Goal: Task Accomplishment & Management: Use online tool/utility

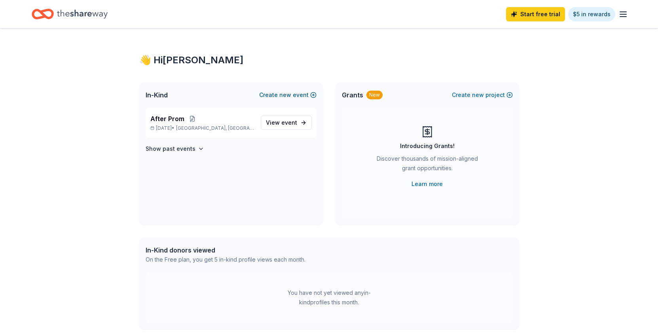
click at [279, 96] on button "Create new event" at bounding box center [287, 95] width 57 height 10
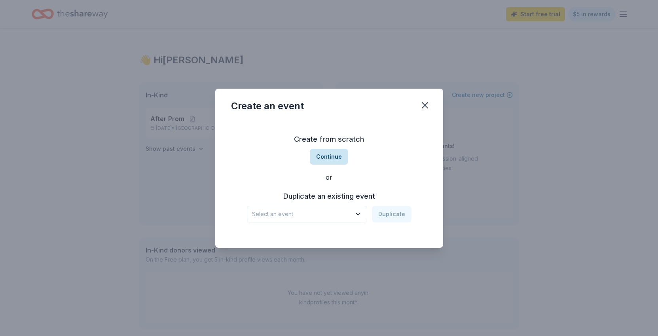
click at [330, 154] on button "Continue" at bounding box center [329, 157] width 38 height 16
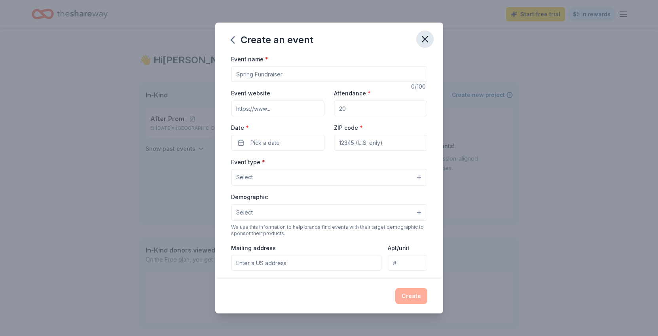
click at [421, 36] on icon "button" at bounding box center [425, 39] width 11 height 11
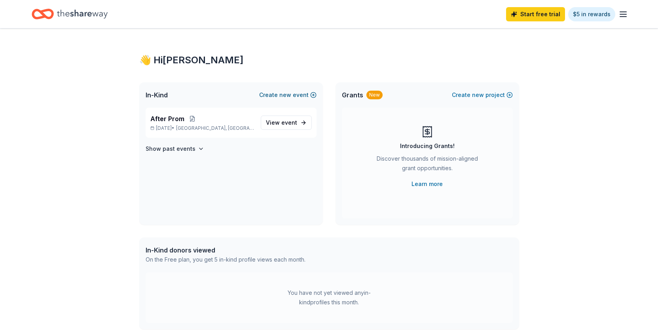
click at [287, 94] on span "new" at bounding box center [286, 95] width 12 height 10
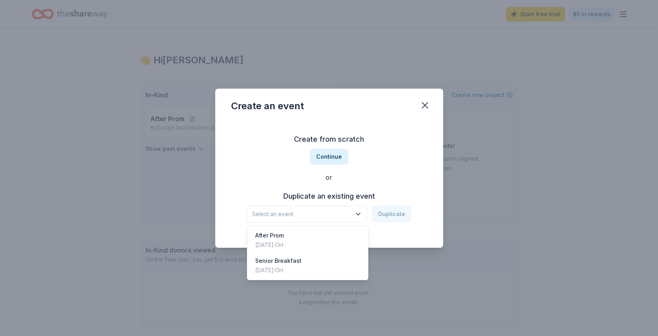
click at [354, 213] on button "Select an event" at bounding box center [307, 214] width 120 height 17
click at [303, 236] on div "After Prom [DATE] · [GEOGRAPHIC_DATA]" at bounding box center [308, 240] width 118 height 25
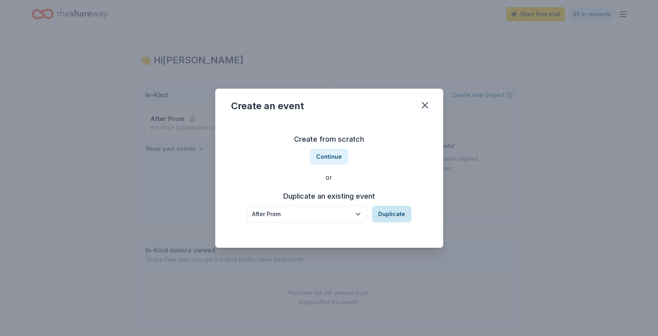
click at [398, 216] on button "Duplicate" at bounding box center [392, 214] width 40 height 17
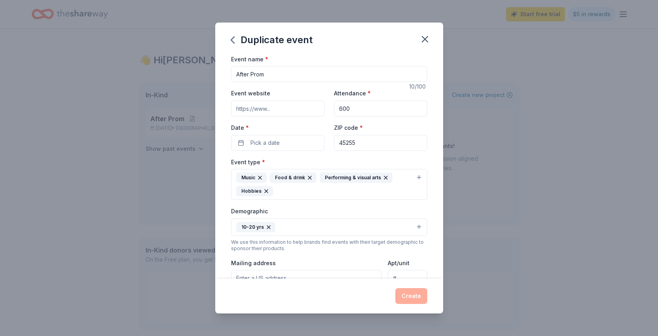
click at [279, 74] on input "After Prom" at bounding box center [329, 74] width 196 height 16
type input "Staff & Teacher Appreciation"
click at [267, 190] on icon "button" at bounding box center [266, 191] width 6 height 6
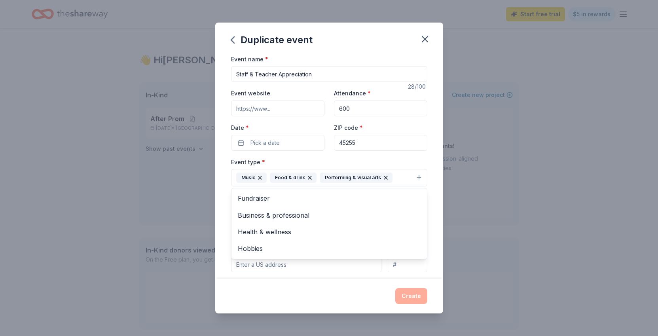
click at [260, 179] on icon "button" at bounding box center [260, 178] width 6 height 6
click at [349, 177] on icon "button" at bounding box center [352, 178] width 6 height 6
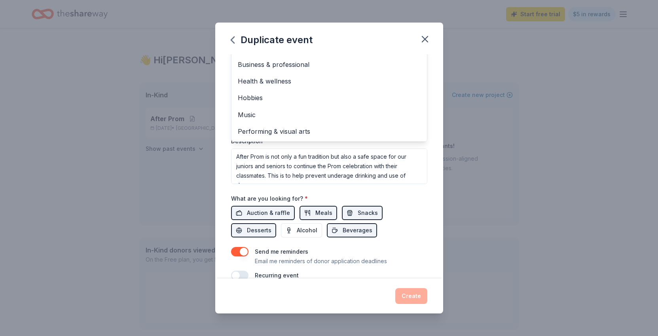
scroll to position [148, 0]
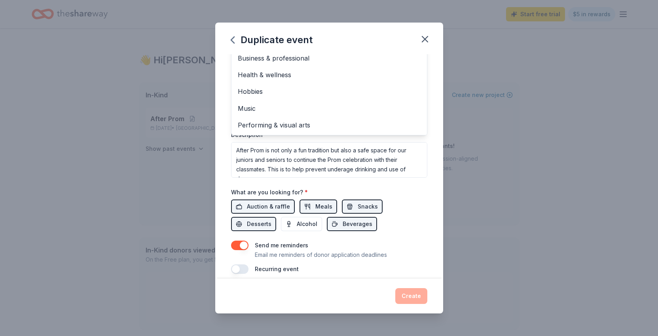
click at [255, 206] on div "Event name * Staff & Teacher Appreciation 28 /100 Event website Attendance * 60…" at bounding box center [329, 90] width 196 height 367
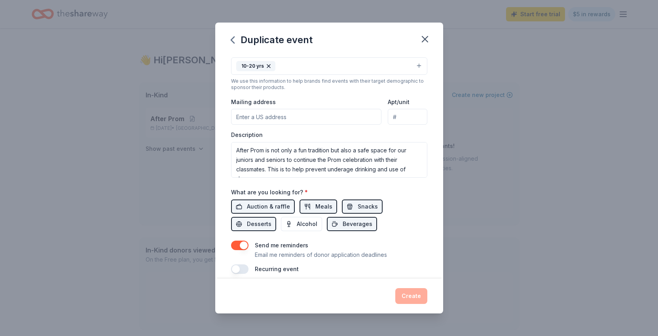
scroll to position [11, 0]
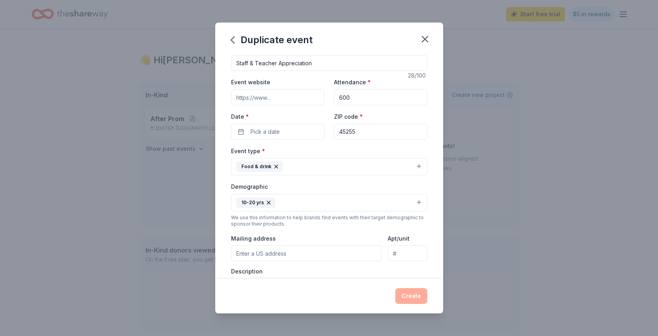
click at [264, 201] on div "10-20 yrs" at bounding box center [255, 203] width 39 height 10
click at [421, 39] on div "Duplicate event Event name * Staff & Teacher Appreciation 28 /100 Event website…" at bounding box center [329, 168] width 228 height 291
click at [430, 39] on icon "button" at bounding box center [425, 39] width 11 height 11
